Goal: Information Seeking & Learning: Learn about a topic

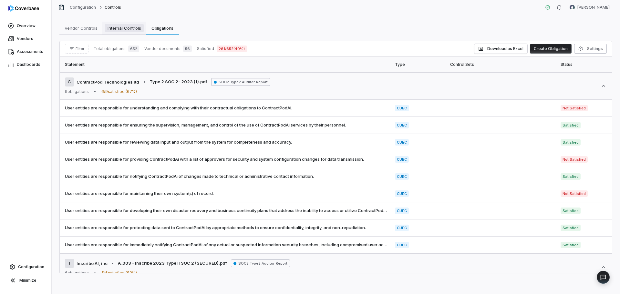
click at [122, 27] on span "Internal Controls" at bounding box center [124, 28] width 39 height 8
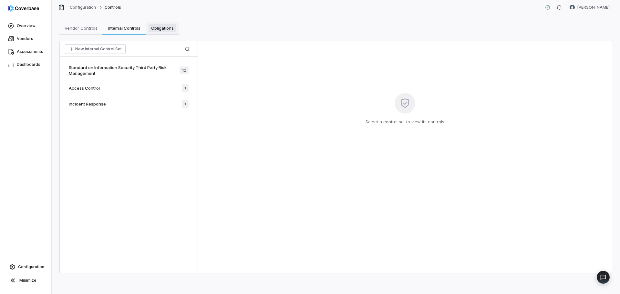
click at [155, 30] on span "Obligations" at bounding box center [163, 28] width 28 height 8
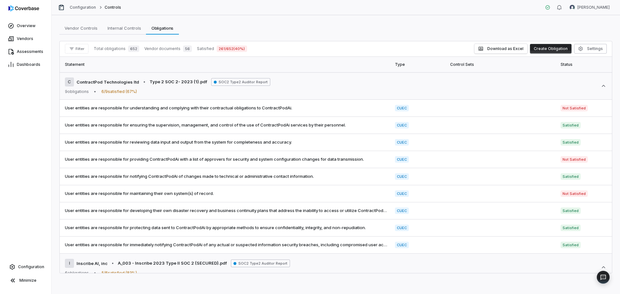
click at [459, 64] on th "Control Sets" at bounding box center [501, 65] width 110 height 16
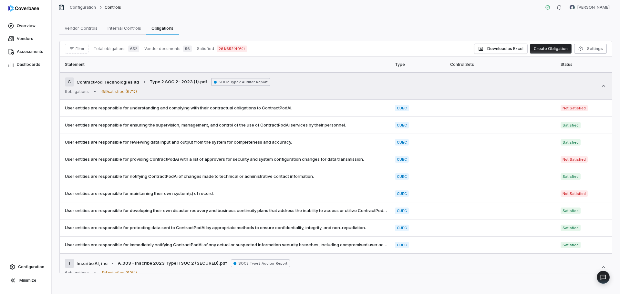
click at [451, 83] on div "C ContractPod Technologies ltd • Type 2 SOC 2- 2023 (1).pdf SOC2 Type2 Auditor …" at bounding box center [336, 86] width 542 height 17
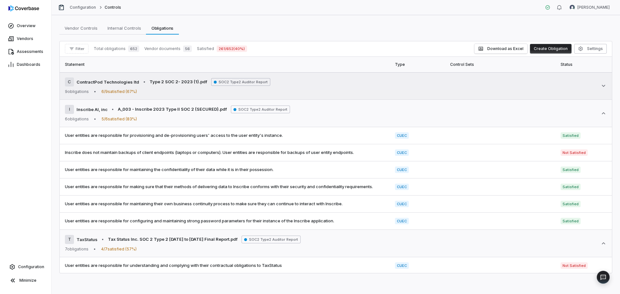
click at [602, 86] on icon at bounding box center [604, 86] width 4 height 2
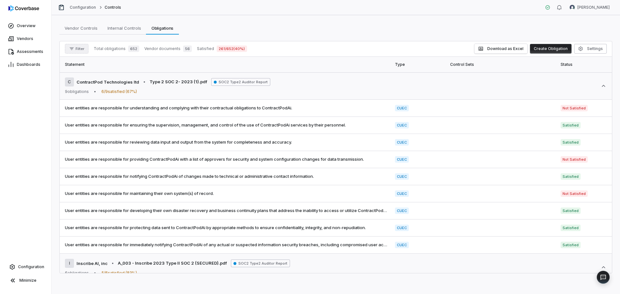
click at [77, 45] on button "Filter" at bounding box center [77, 49] width 24 height 10
click at [77, 49] on span "Filter" at bounding box center [80, 49] width 9 height 5
click at [78, 81] on div "Vendors" at bounding box center [99, 78] width 62 height 10
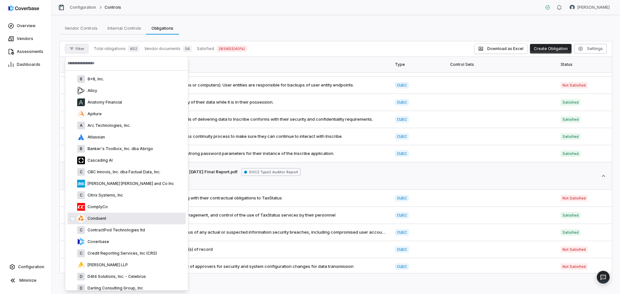
scroll to position [222, 0]
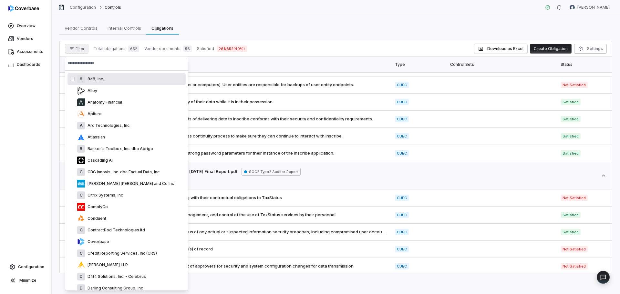
click at [79, 50] on span "Filter" at bounding box center [80, 49] width 9 height 5
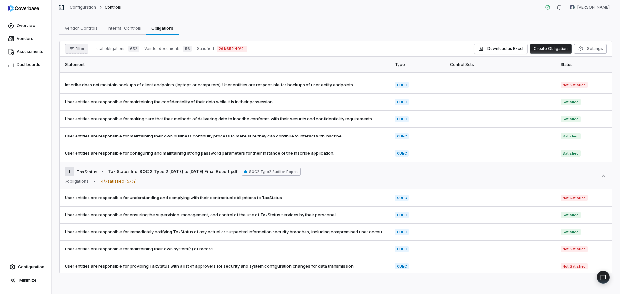
click at [77, 51] on span "Filter" at bounding box center [80, 49] width 9 height 5
click at [159, 49] on span "Vendor documents" at bounding box center [162, 48] width 36 height 5
click at [78, 25] on span "Vendor Controls" at bounding box center [81, 28] width 38 height 8
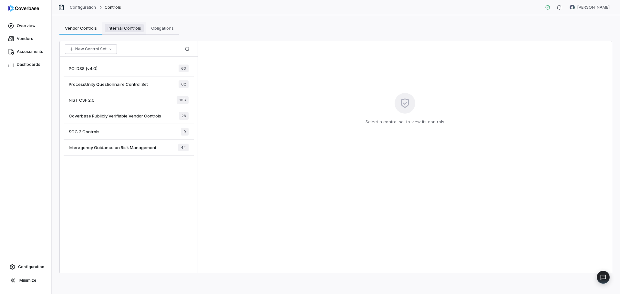
click at [119, 31] on span "Internal Controls" at bounding box center [124, 28] width 39 height 8
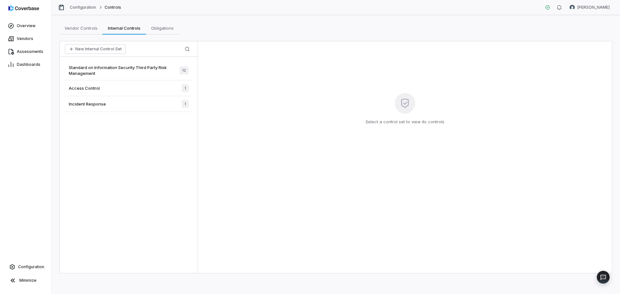
click at [79, 89] on span "Access Control" at bounding box center [84, 88] width 31 height 6
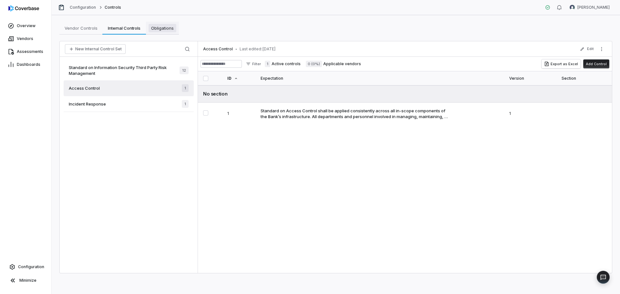
click at [164, 30] on span "Obligations" at bounding box center [163, 28] width 28 height 8
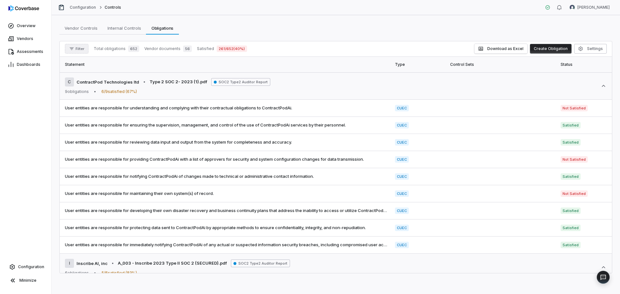
click at [76, 52] on button "Filter" at bounding box center [77, 49] width 24 height 10
click at [74, 76] on div "Vendors" at bounding box center [99, 78] width 62 height 10
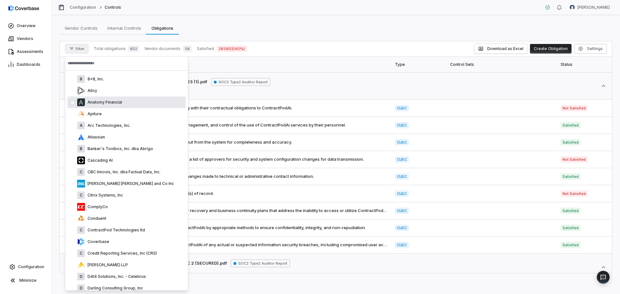
click at [105, 100] on p "Anatomy Financial" at bounding box center [103, 102] width 37 height 5
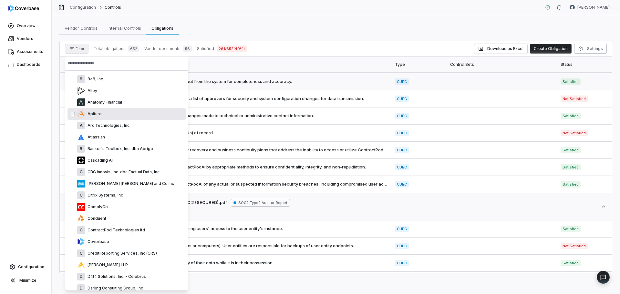
scroll to position [62, 0]
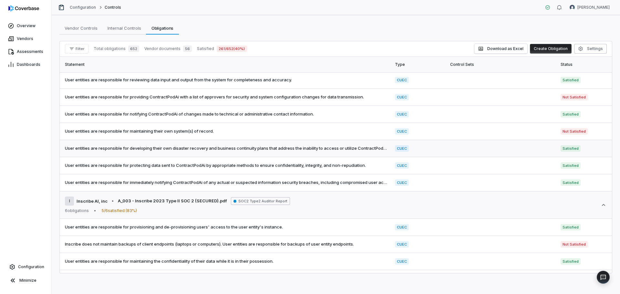
click at [64, 141] on td "User entities are responsible for developing their own disaster recovery and bu…" at bounding box center [225, 148] width 331 height 17
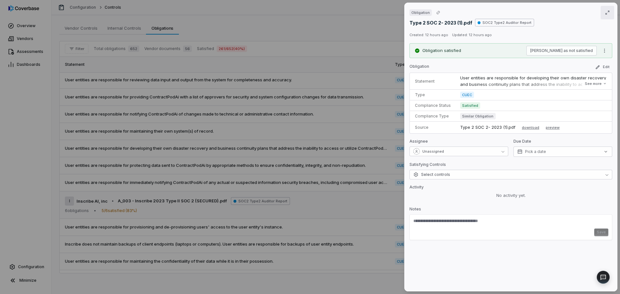
click at [605, 13] on icon "button" at bounding box center [607, 12] width 5 height 5
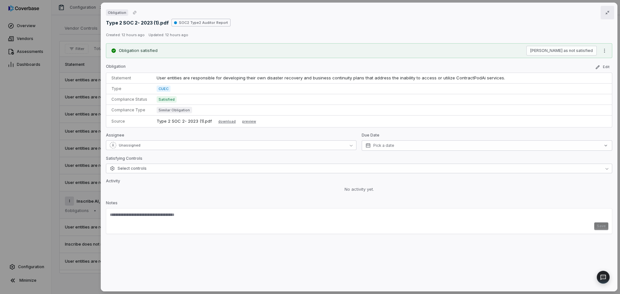
click at [605, 13] on icon "button" at bounding box center [607, 12] width 5 height 5
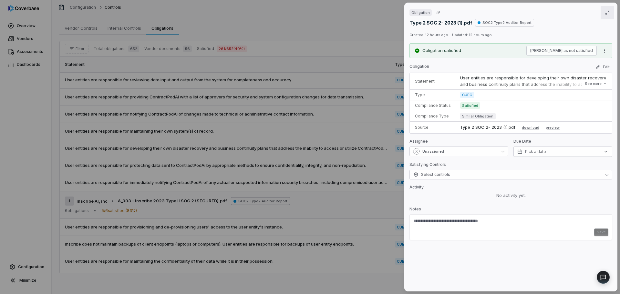
click at [289, 66] on div "Obligation Type 2 SOC 2- 2023 (1).pdf SOC2 Type2 Auditor Report Created: 12 hou…" at bounding box center [310, 147] width 620 height 294
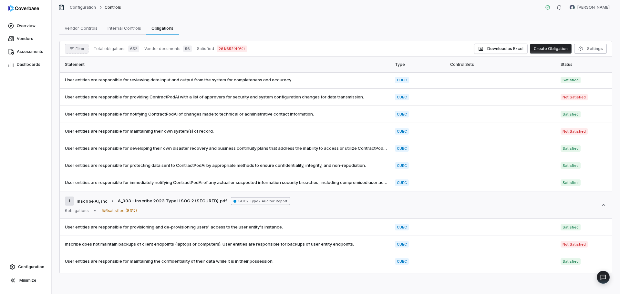
click at [75, 48] on button "Filter" at bounding box center [77, 49] width 24 height 10
click at [72, 69] on input "text" at bounding box center [99, 63] width 62 height 14
click at [22, 121] on div "Overview Vendors Assessments Dashboards Configuration Minimize" at bounding box center [25, 147] width 51 height 294
click at [594, 47] on button "Settings" at bounding box center [590, 49] width 33 height 10
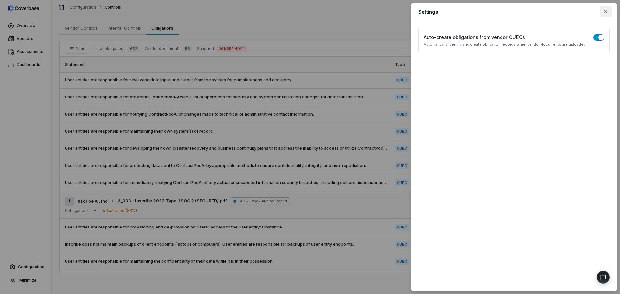
click at [606, 12] on icon "button" at bounding box center [605, 11] width 5 height 5
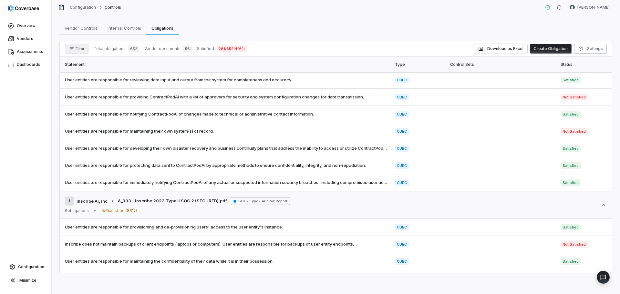
click at [77, 49] on span "Filter" at bounding box center [80, 49] width 9 height 5
click at [73, 62] on input "text" at bounding box center [99, 63] width 62 height 14
click at [151, 63] on th "Statement" at bounding box center [225, 65] width 331 height 16
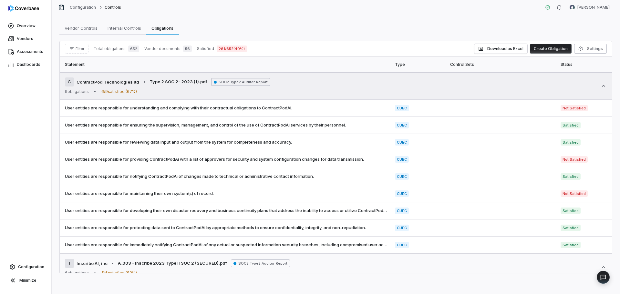
click at [600, 87] on icon at bounding box center [603, 86] width 6 height 6
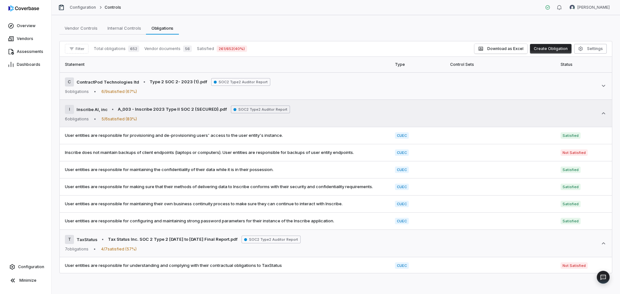
click at [600, 112] on icon at bounding box center [603, 113] width 6 height 6
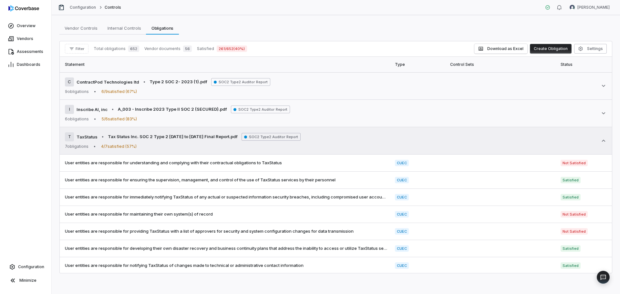
click at [600, 140] on icon at bounding box center [603, 141] width 6 height 6
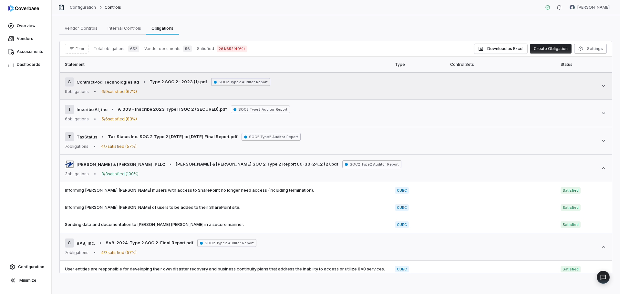
drag, startPoint x: 600, startPoint y: 87, endPoint x: 435, endPoint y: 95, distance: 165.9
click at [435, 95] on td "C ContractPod Technologies ltd • Type 2 SOC 2- 2023 (1).pdf SOC2 Type2 Auditor …" at bounding box center [336, 85] width 552 height 27
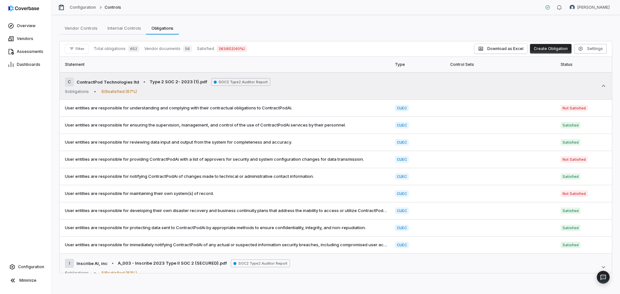
click at [600, 83] on icon at bounding box center [603, 86] width 6 height 6
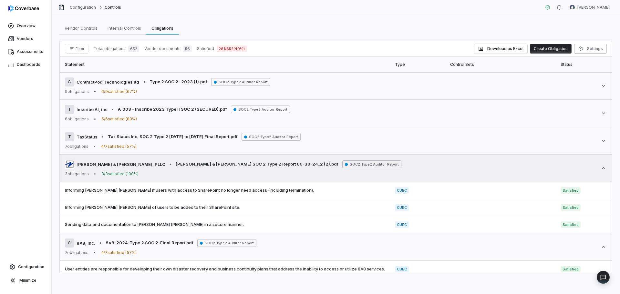
click at [602, 168] on icon at bounding box center [604, 168] width 4 height 2
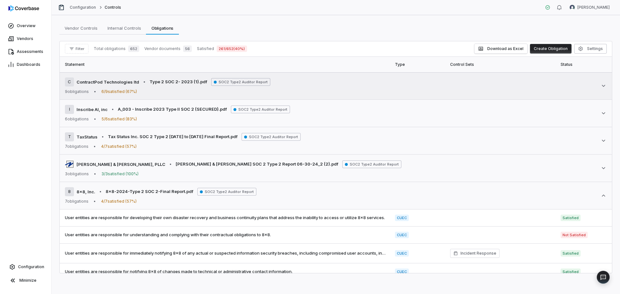
click at [109, 86] on div "C ContractPod Technologies ltd" at bounding box center [102, 82] width 74 height 9
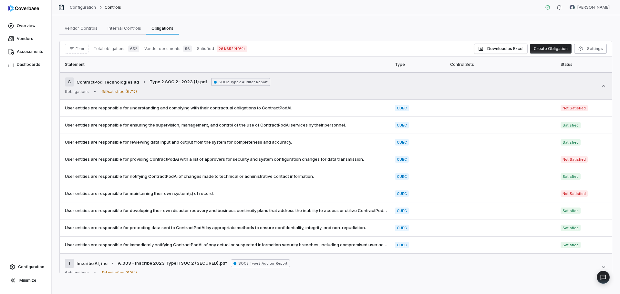
click at [96, 83] on span "ContractPod Technologies ltd" at bounding box center [108, 82] width 63 height 6
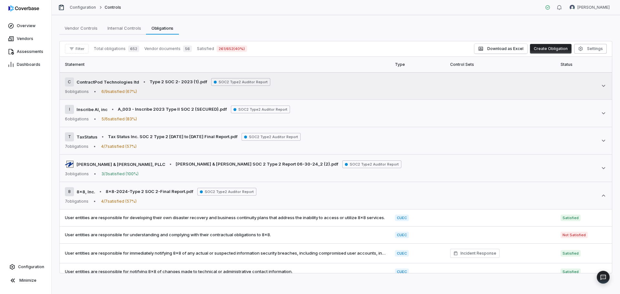
click at [96, 83] on span "ContractPod Technologies ltd" at bounding box center [108, 82] width 63 height 6
